Goal: Task Accomplishment & Management: Manage account settings

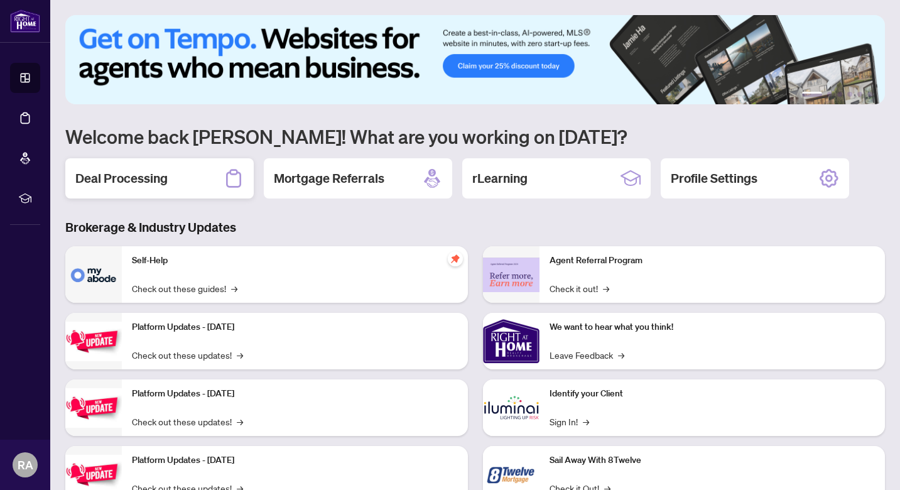
click at [201, 189] on div "Deal Processing" at bounding box center [159, 178] width 188 height 40
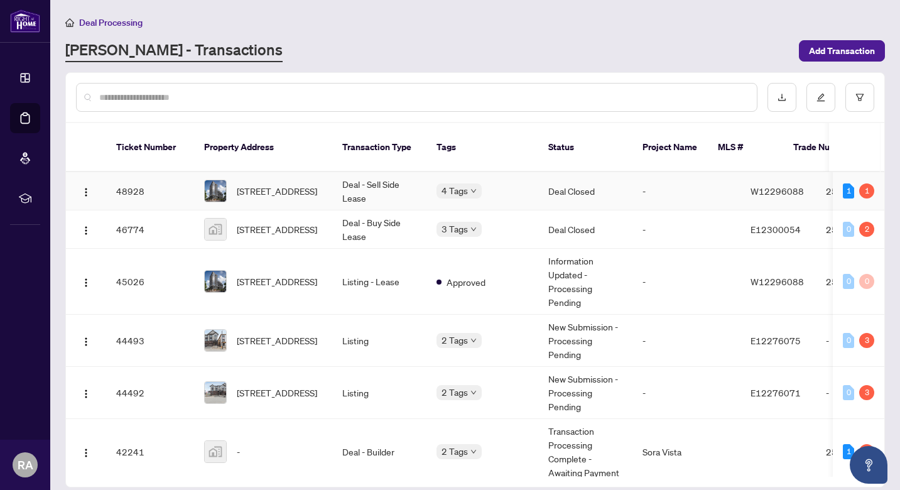
click at [500, 183] on div "4 Tags" at bounding box center [483, 190] width 92 height 14
click at [844, 183] on div "1" at bounding box center [848, 190] width 11 height 15
click at [816, 173] on td "2512907" at bounding box center [860, 191] width 88 height 38
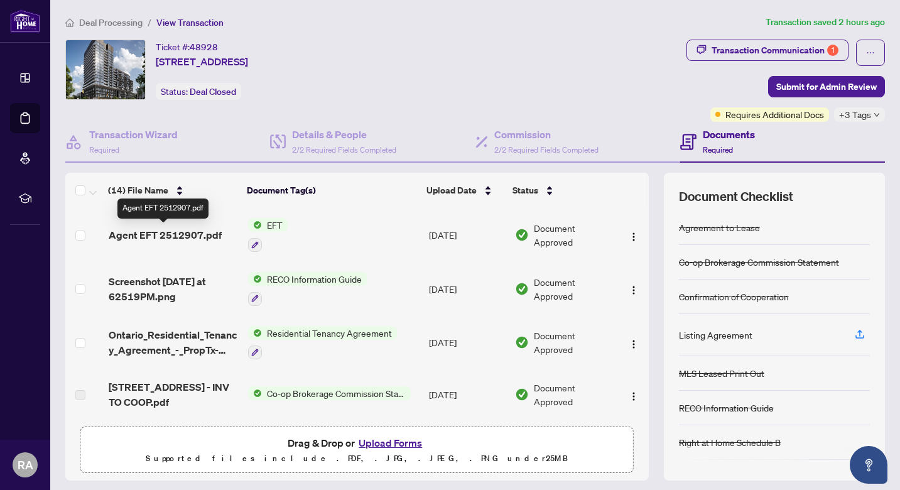
click at [200, 231] on span "Agent EFT 2512907.pdf" at bounding box center [165, 234] width 113 height 15
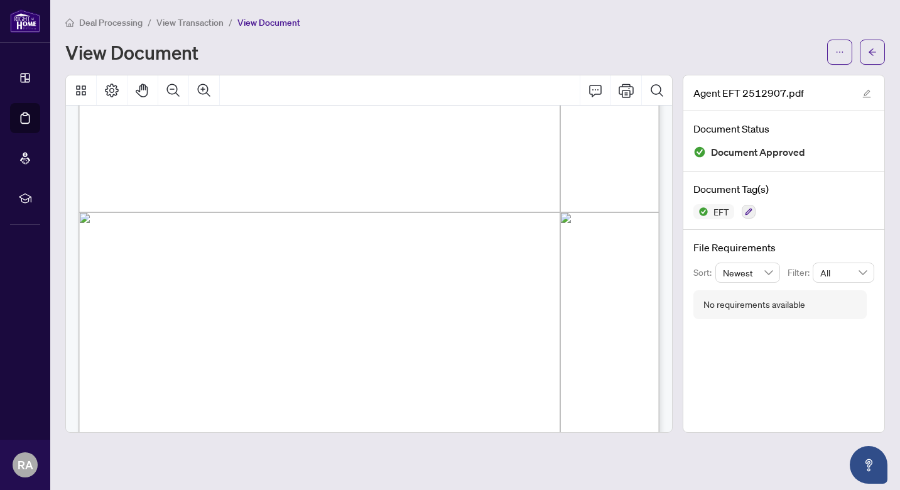
scroll to position [450, 0]
